Goal: Find specific page/section: Find specific page/section

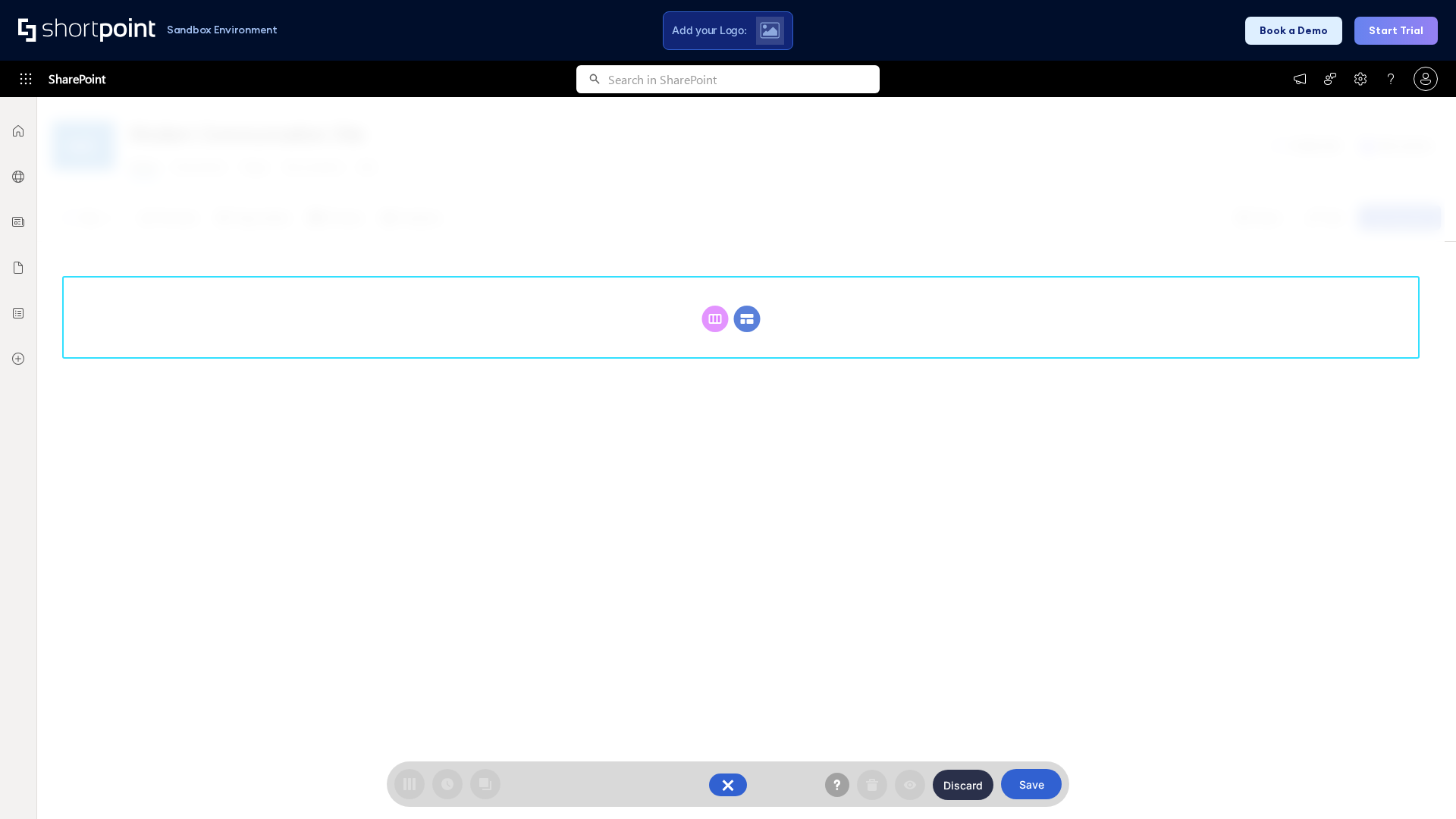
click at [747, 318] on circle at bounding box center [747, 319] width 26 height 26
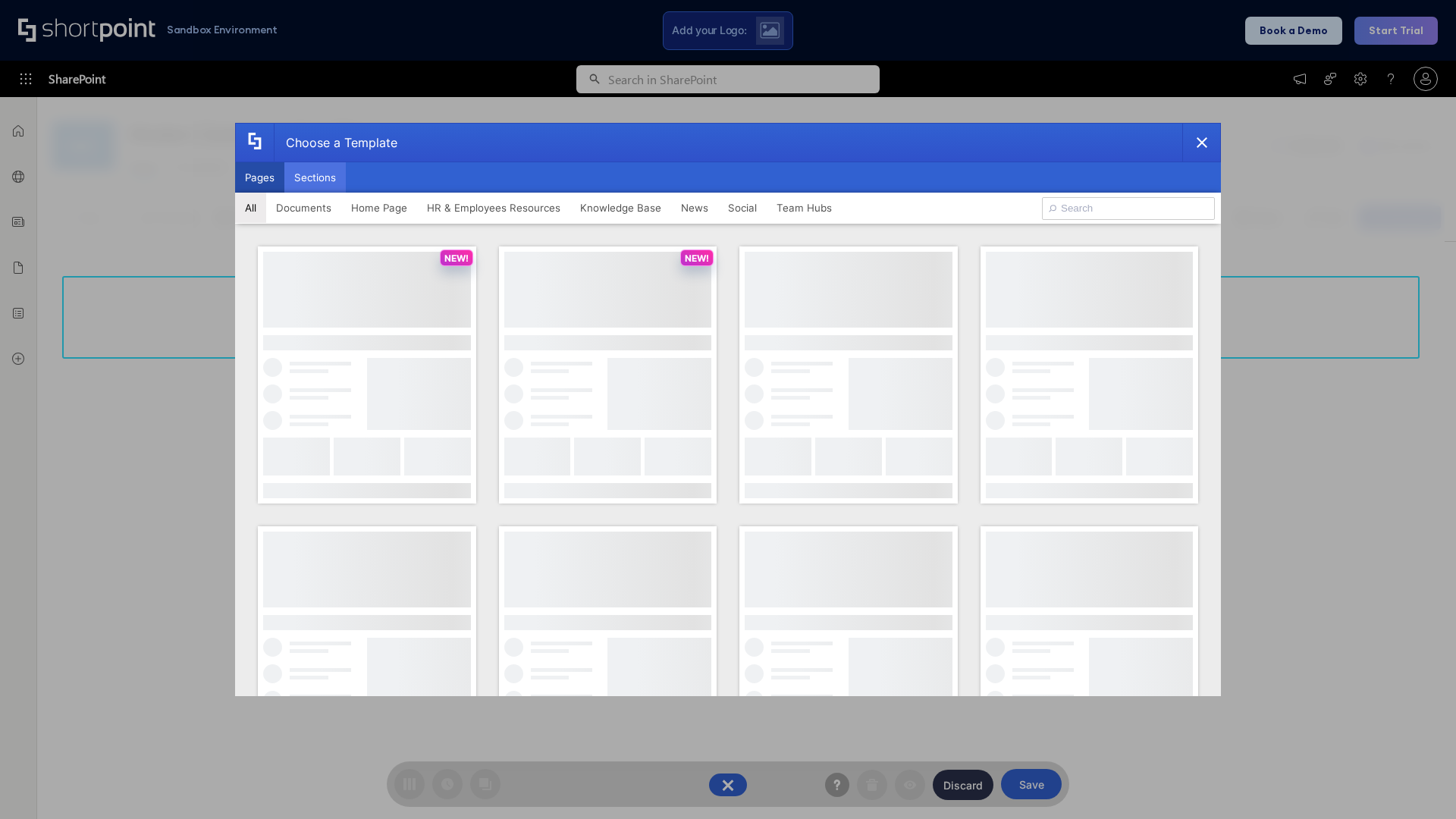
click at [315, 177] on button "Sections" at bounding box center [316, 177] width 62 height 30
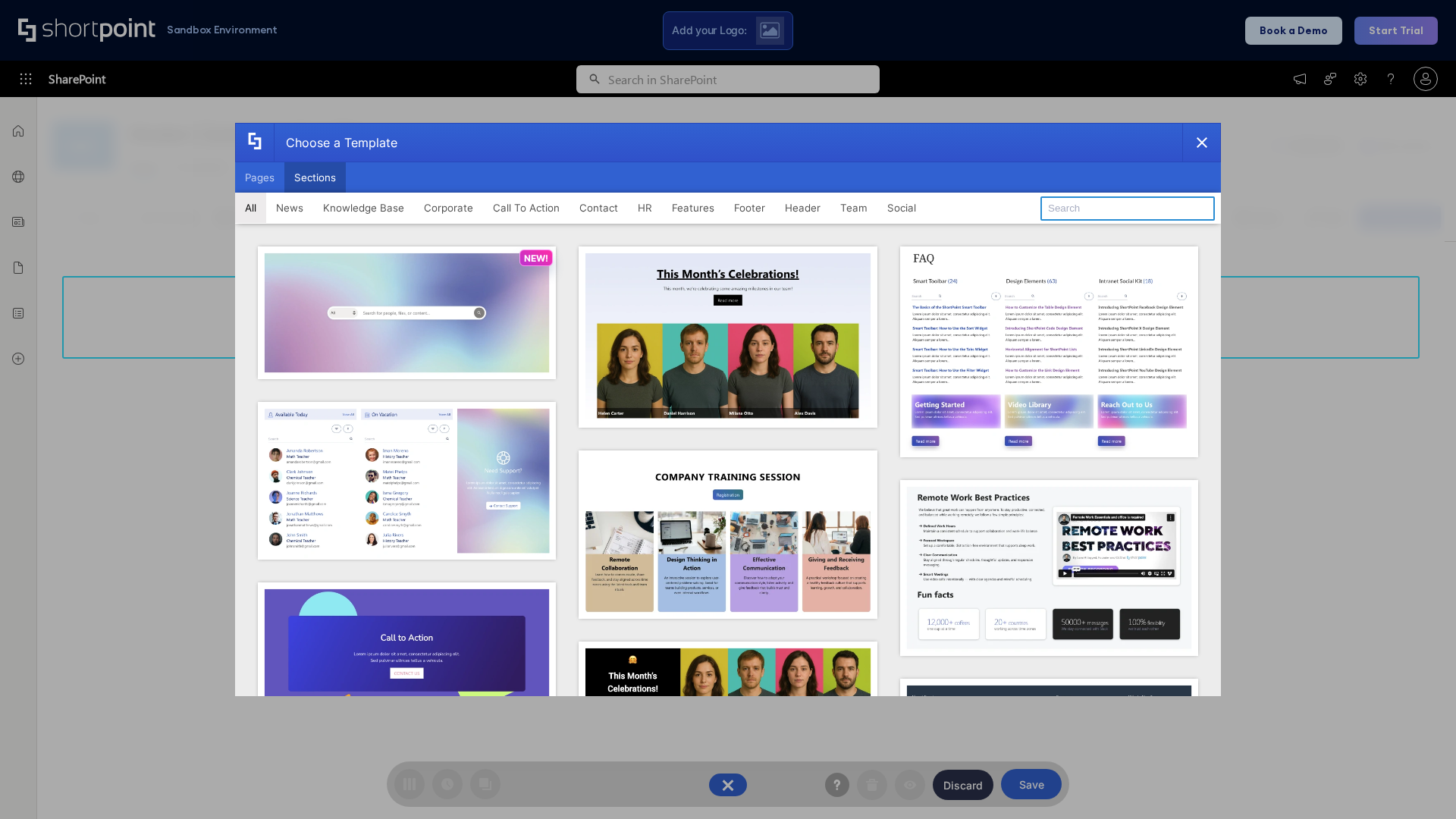
type input "Paralax Cta"
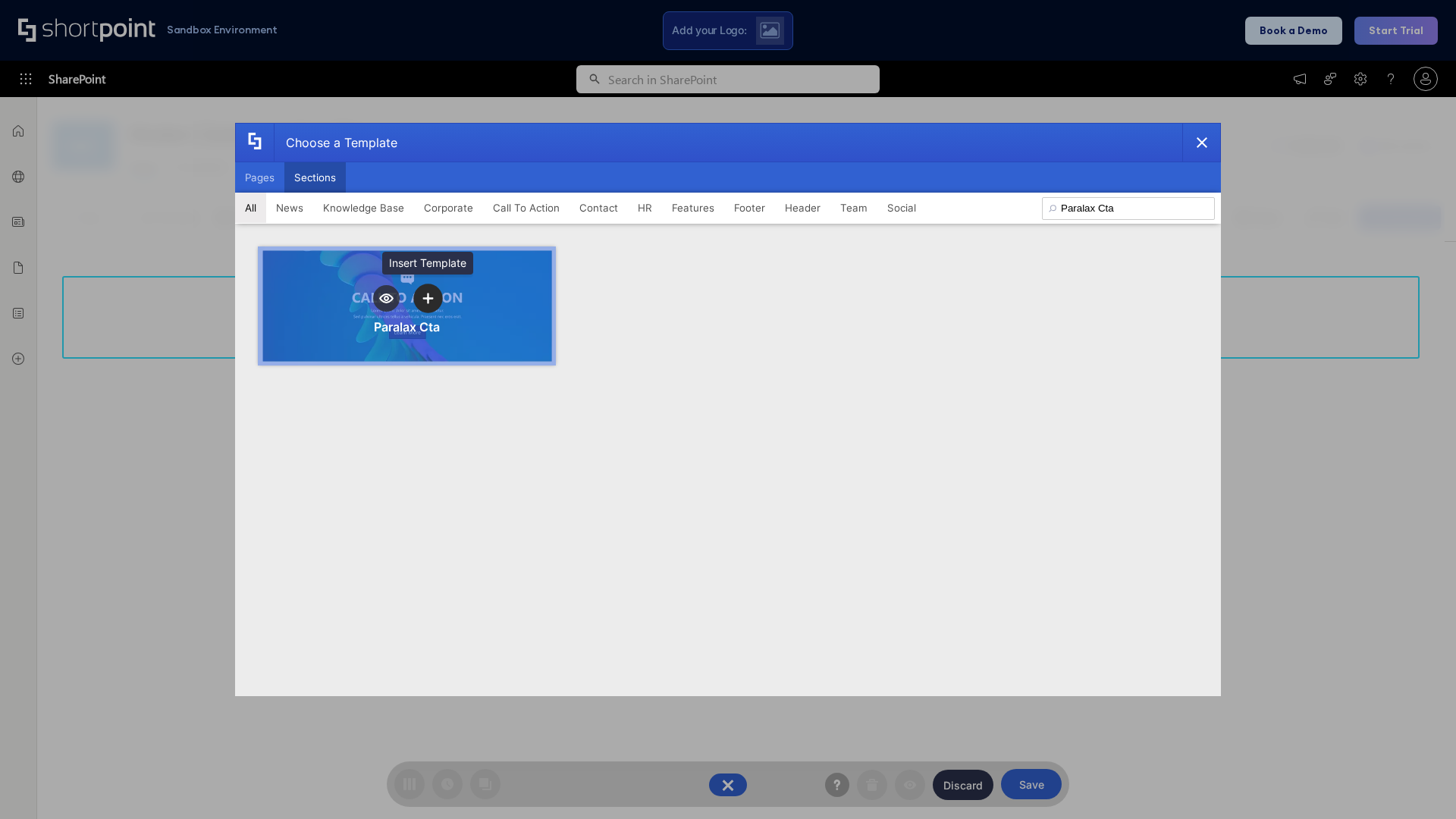
click at [427, 298] on icon "template selector" at bounding box center [427, 298] width 11 height 11
